Goal: Information Seeking & Learning: Learn about a topic

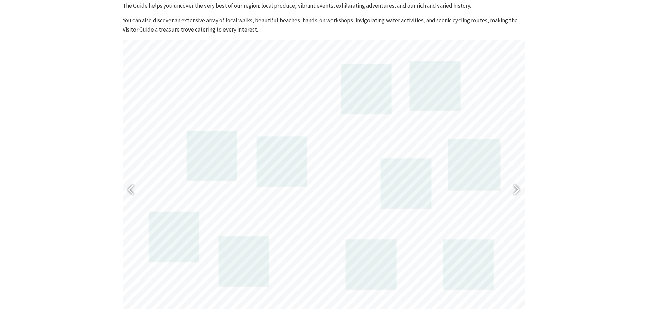
scroll to position [359, 0]
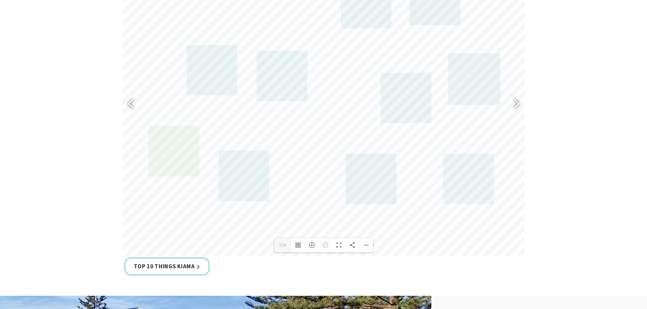
click at [172, 161] on link at bounding box center [174, 151] width 50 height 51
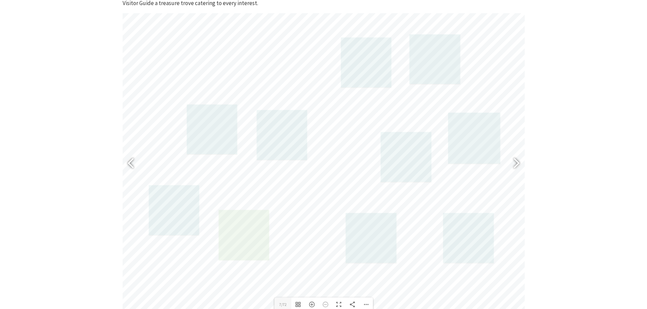
scroll to position [291, 0]
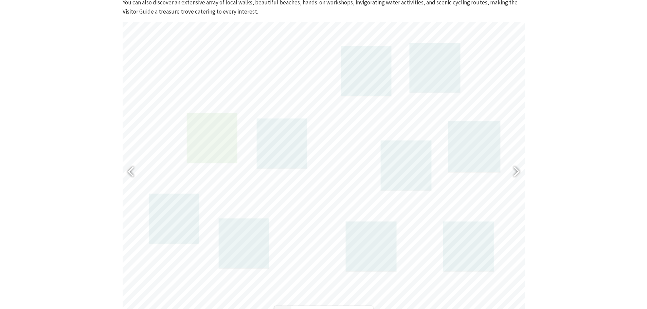
click at [215, 147] on link at bounding box center [211, 138] width 50 height 51
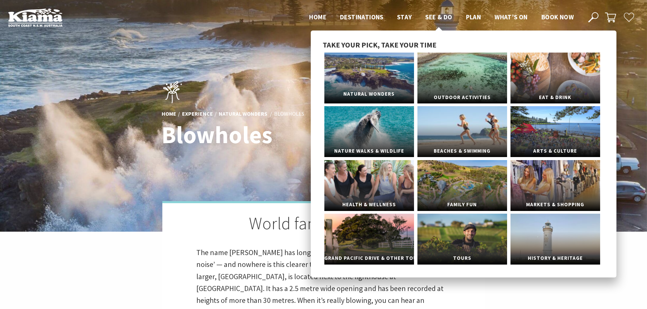
click at [374, 82] on link "Natural Wonders" at bounding box center [369, 78] width 90 height 51
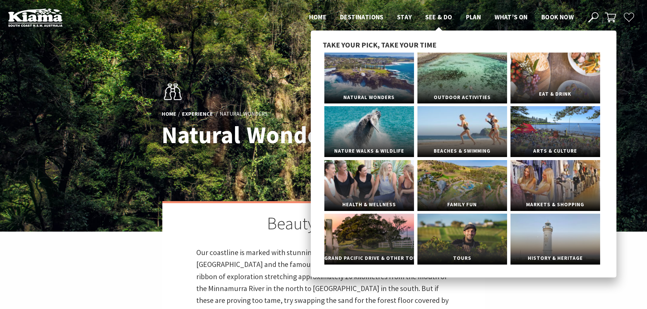
click at [549, 79] on link "Eat & Drink" at bounding box center [556, 78] width 90 height 51
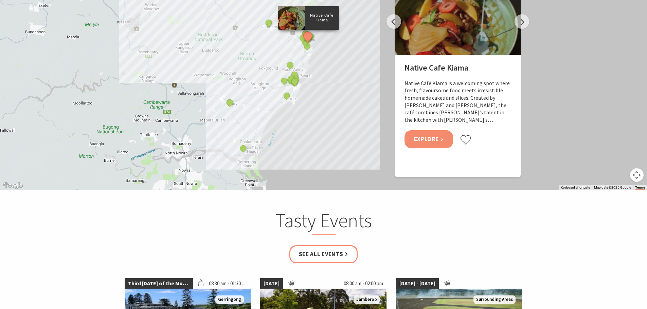
scroll to position [815, 0]
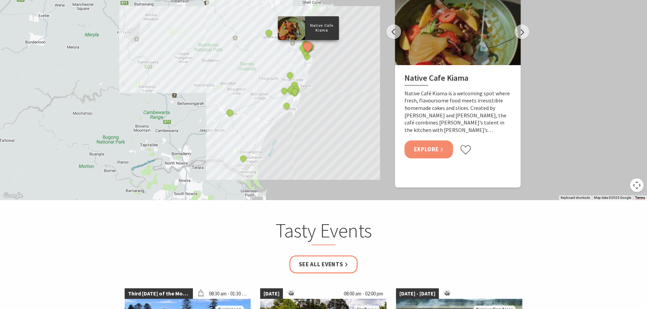
click at [426, 141] on link "Explore" at bounding box center [429, 150] width 49 height 18
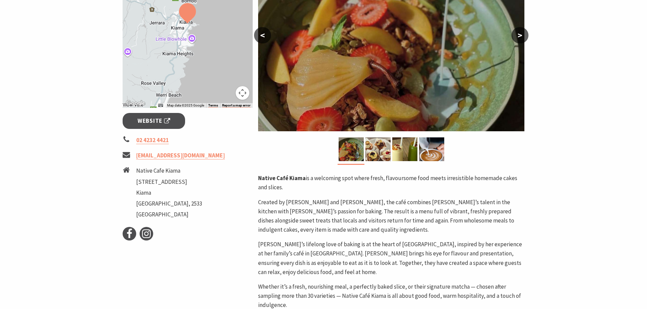
scroll to position [204, 0]
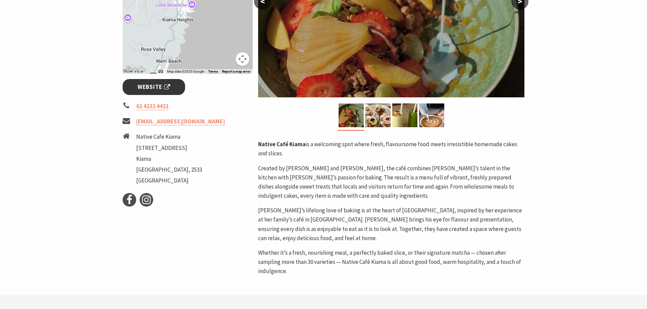
click at [152, 85] on span "Website" at bounding box center [154, 87] width 33 height 9
